Goal: Information Seeking & Learning: Learn about a topic

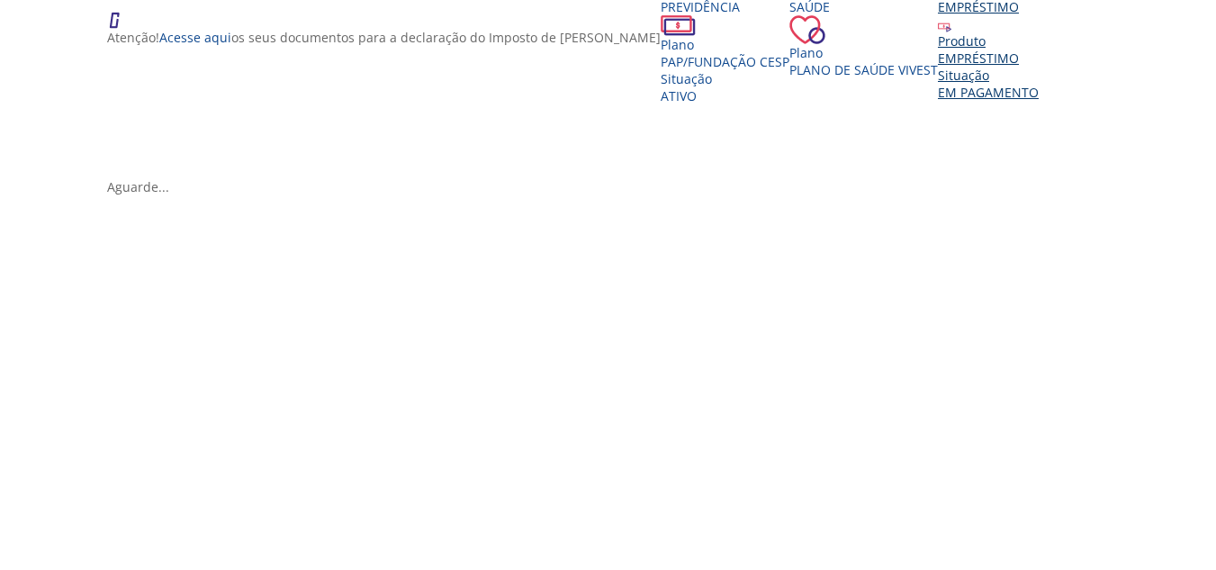
scroll to position [360, 0]
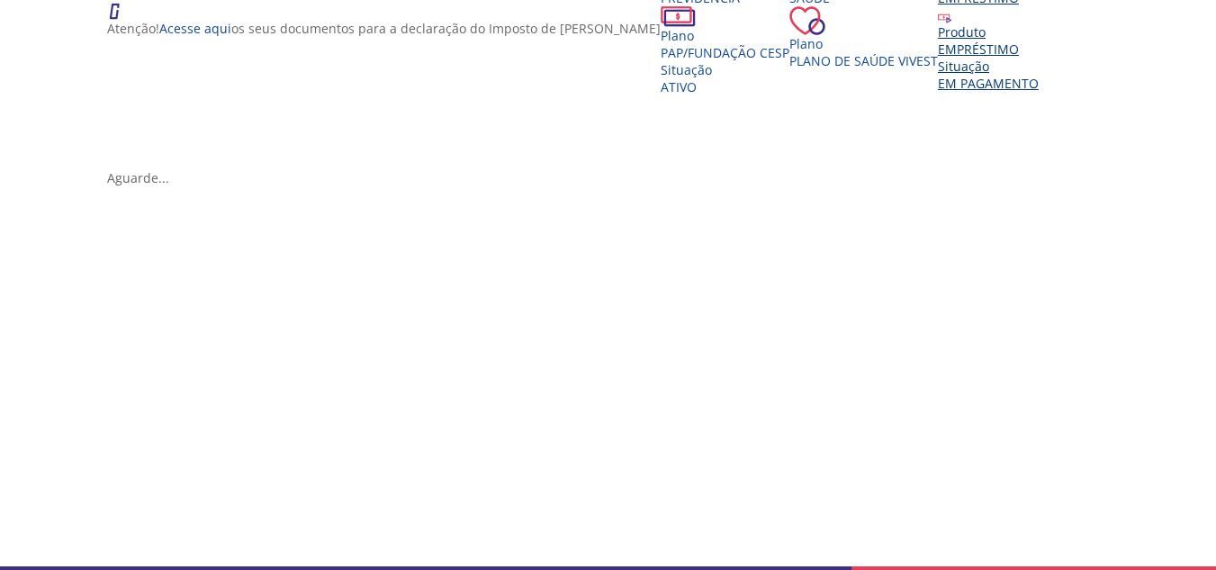
click at [938, 58] on div "EMPRÉSTIMO" at bounding box center [988, 49] width 101 height 17
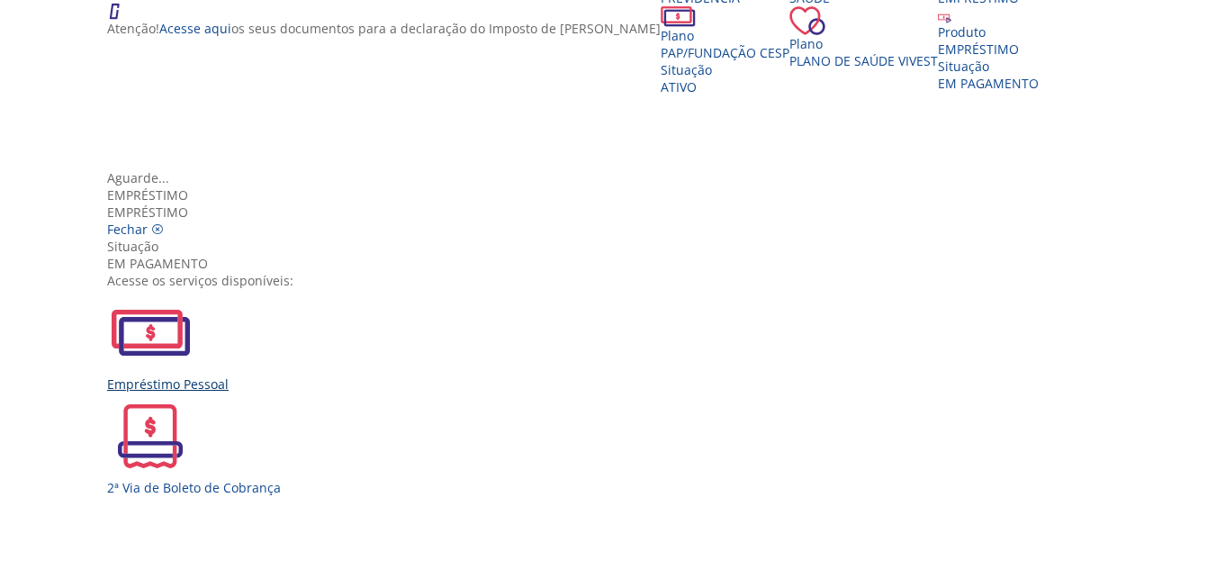
click at [194, 289] on img "Vivest" at bounding box center [150, 332] width 86 height 86
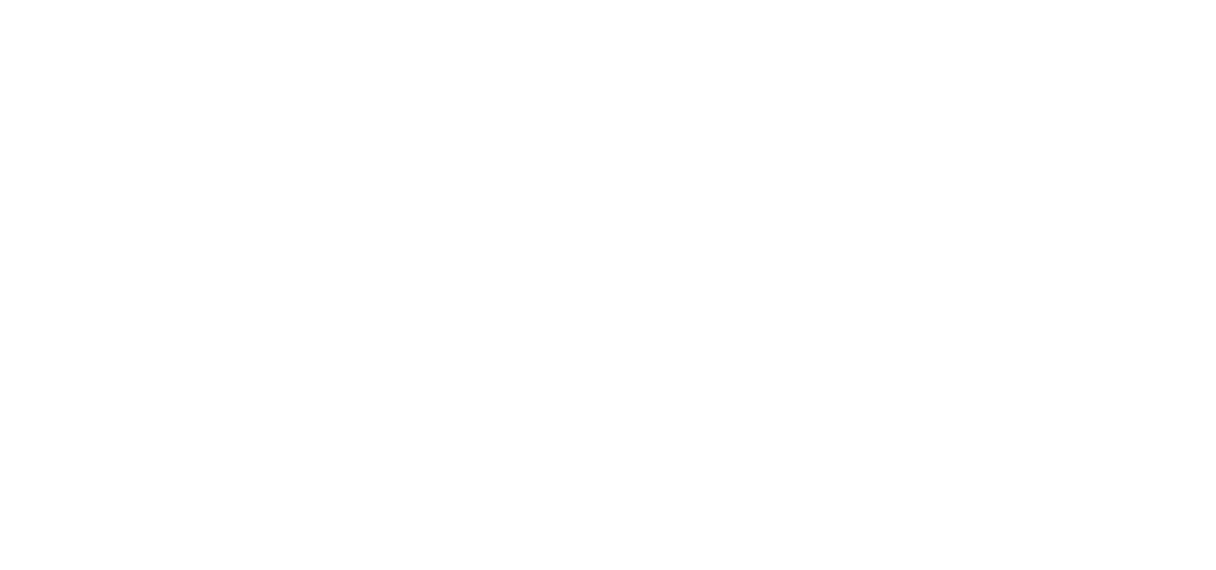
scroll to position [1526, 0]
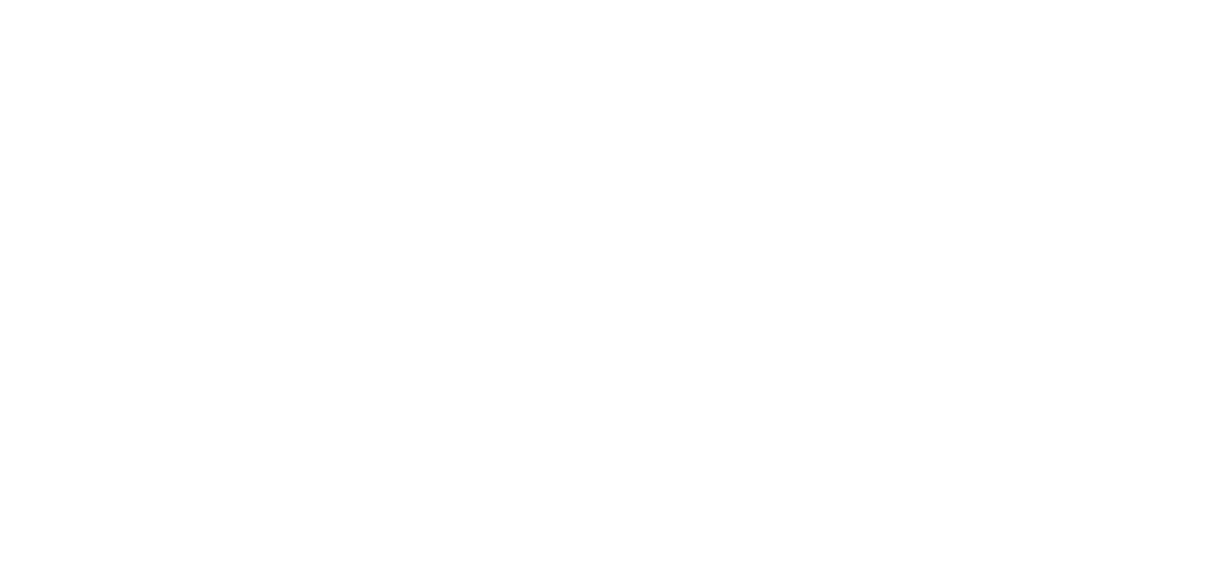
scroll to position [360, 0]
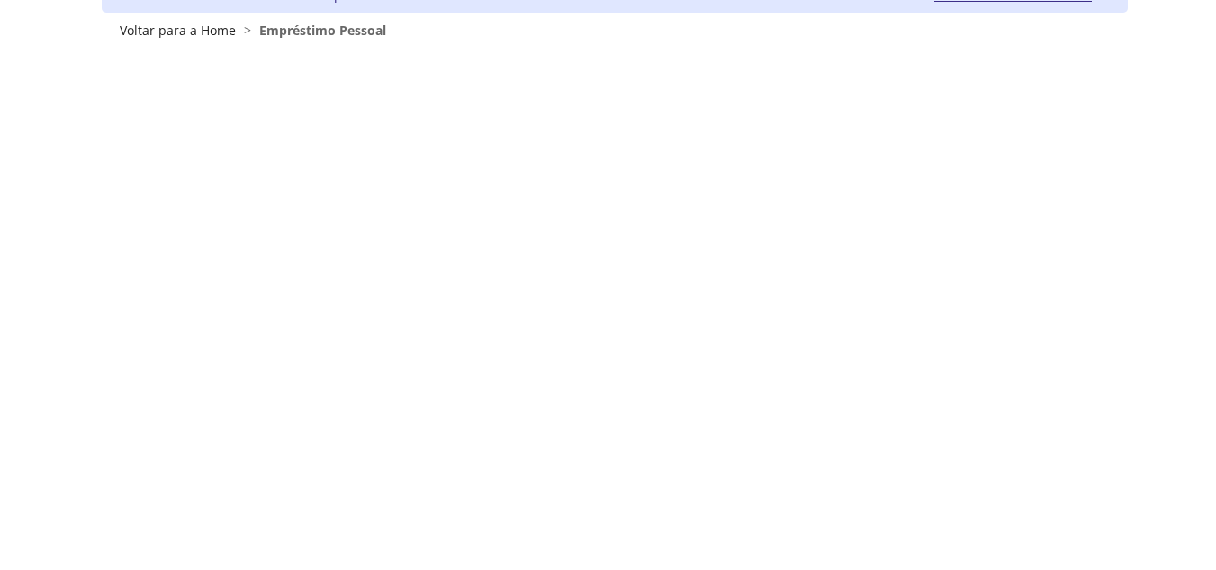
scroll to position [90, 0]
